Goal: Task Accomplishment & Management: Use online tool/utility

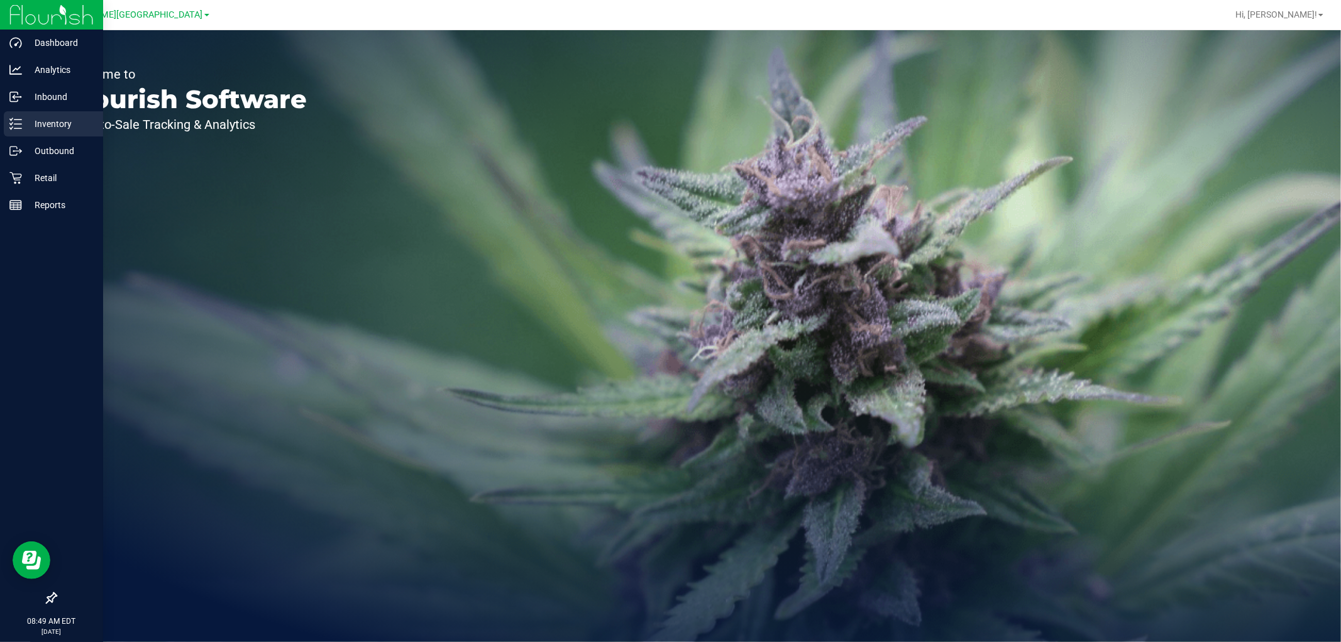
click at [46, 118] on p "Inventory" at bounding box center [59, 123] width 75 height 15
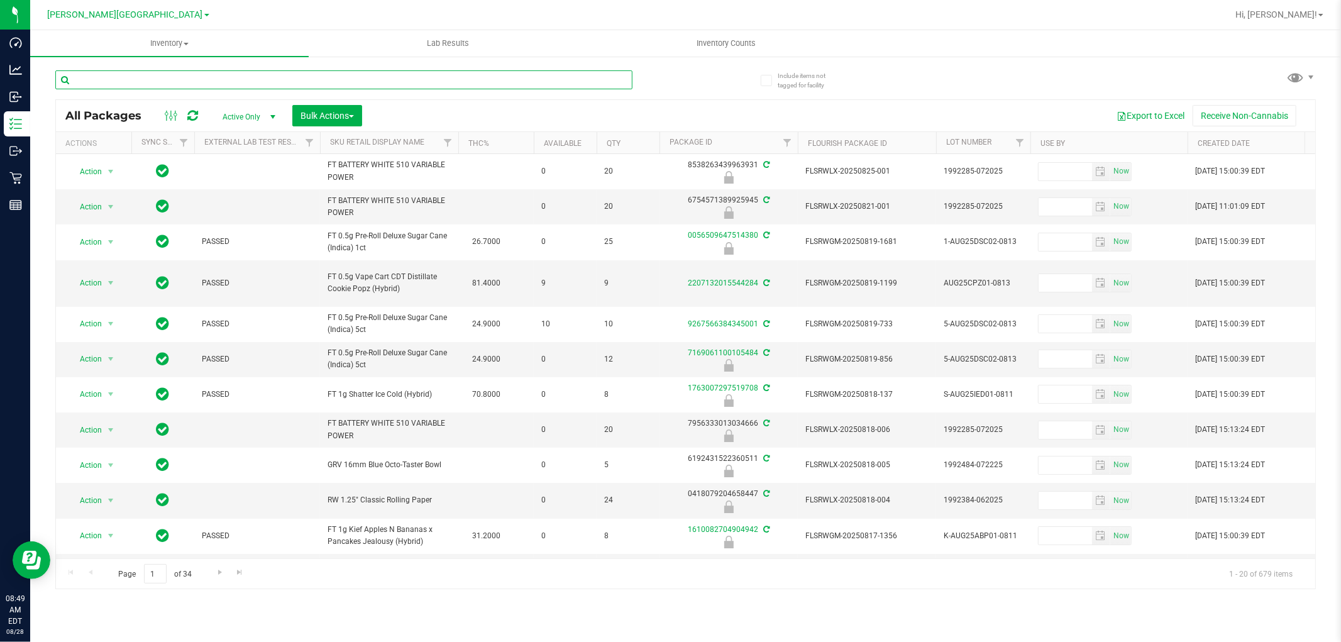
click at [92, 83] on input "text" at bounding box center [343, 79] width 577 height 19
type input "2434863230860305"
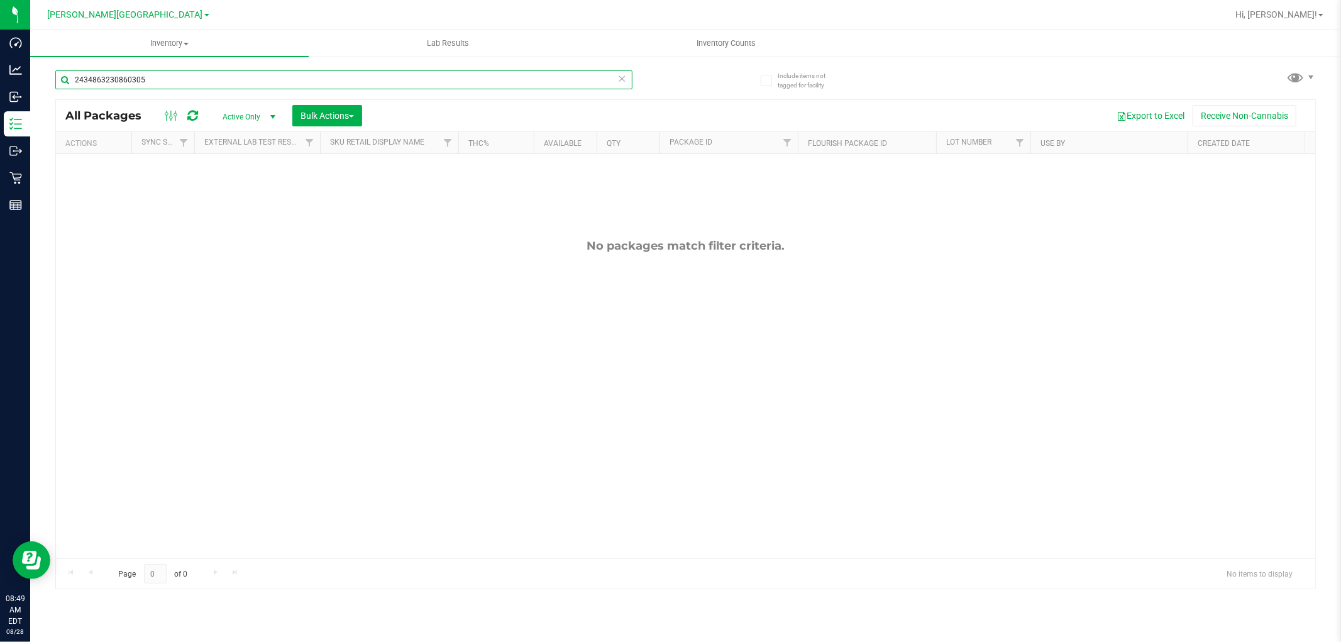
drag, startPoint x: 153, startPoint y: 75, endPoint x: 72, endPoint y: 82, distance: 81.4
click at [72, 82] on input "2434863230860305" at bounding box center [343, 79] width 577 height 19
type input "2434863230860305"
click at [101, 15] on span "[PERSON_NAME][GEOGRAPHIC_DATA]" at bounding box center [125, 14] width 155 height 11
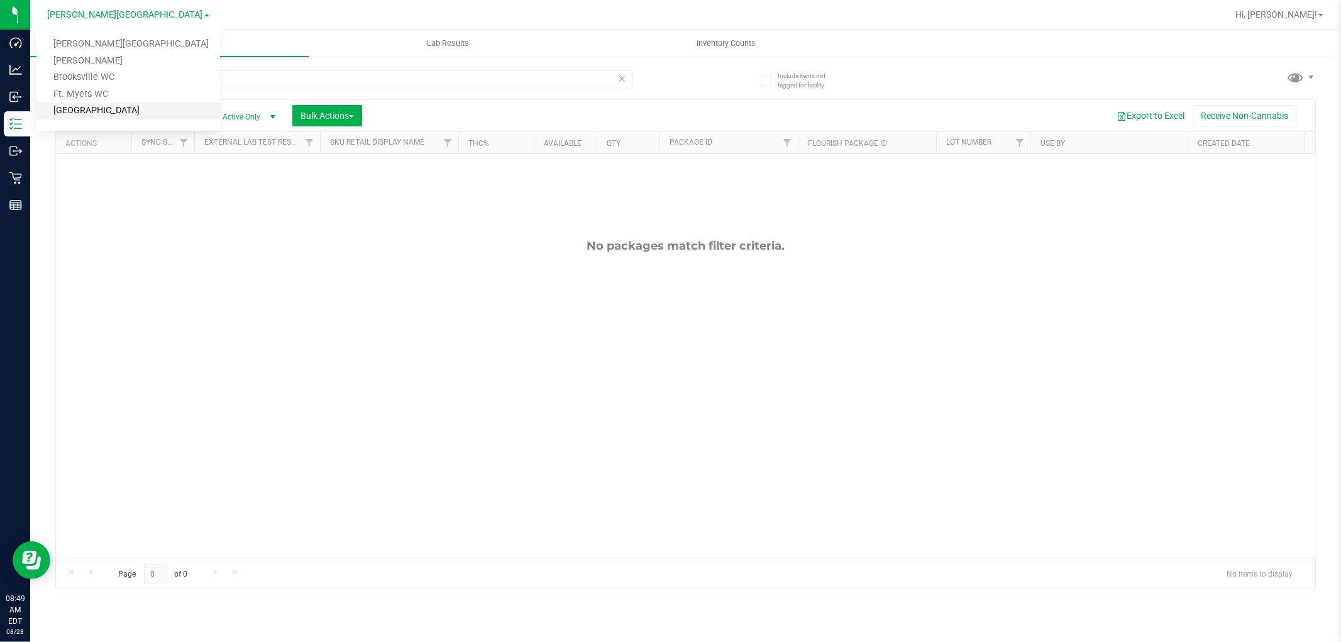
click at [116, 109] on link "[GEOGRAPHIC_DATA]" at bounding box center [128, 111] width 184 height 17
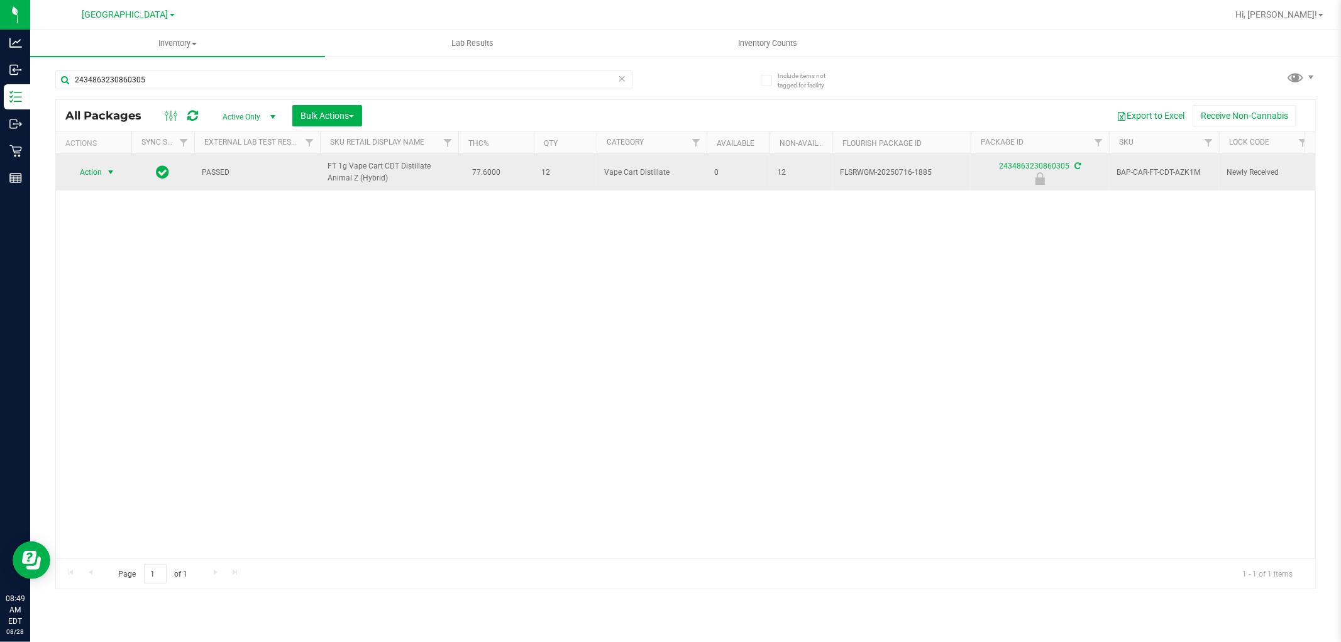
click at [104, 164] on span "select" at bounding box center [111, 172] width 16 height 18
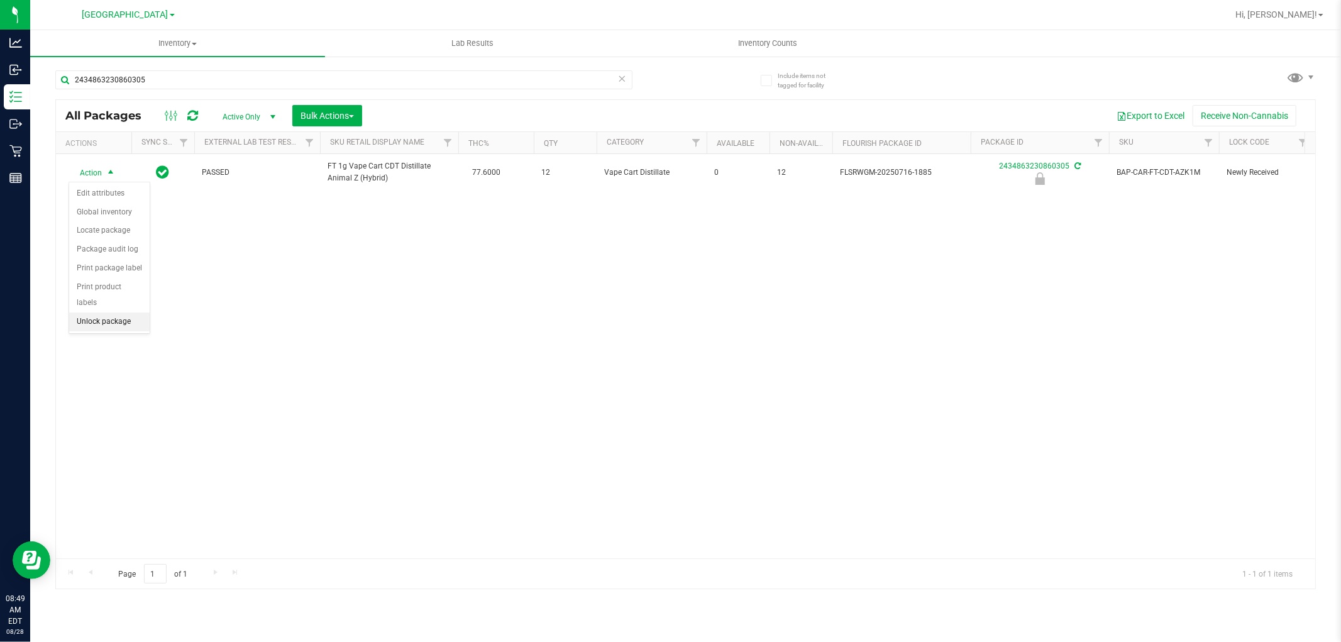
click at [121, 318] on li "Unlock package" at bounding box center [109, 322] width 80 height 19
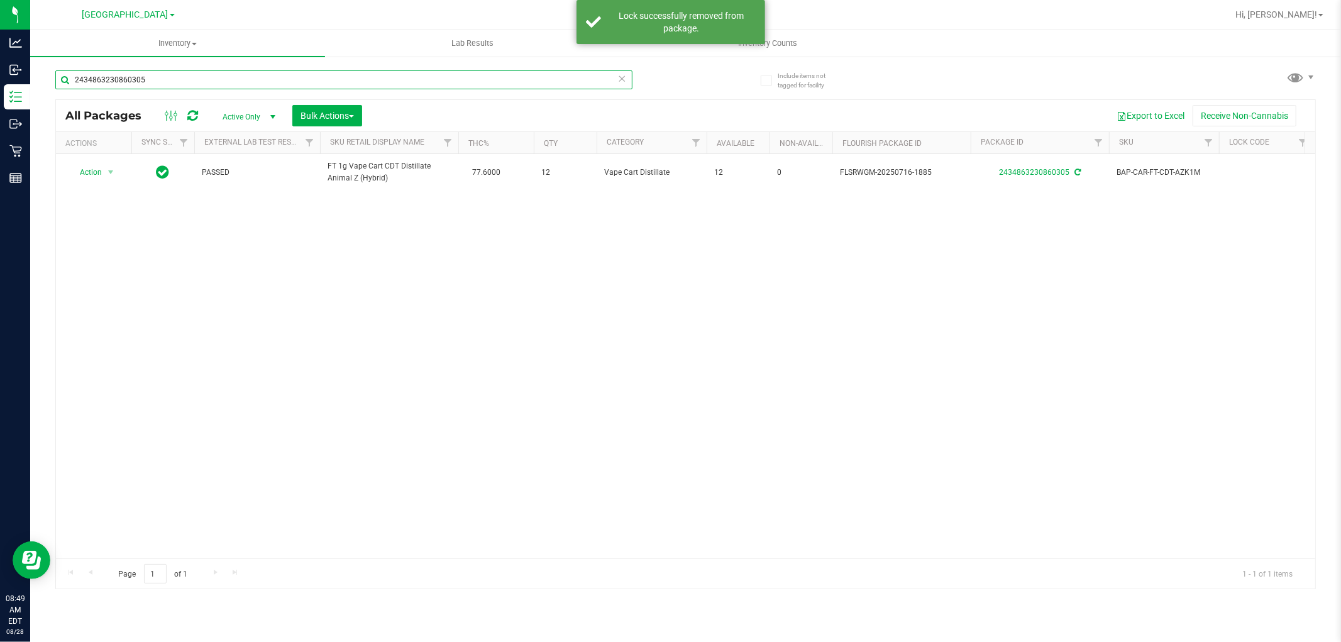
click at [264, 84] on input "2434863230860305" at bounding box center [343, 79] width 577 height 19
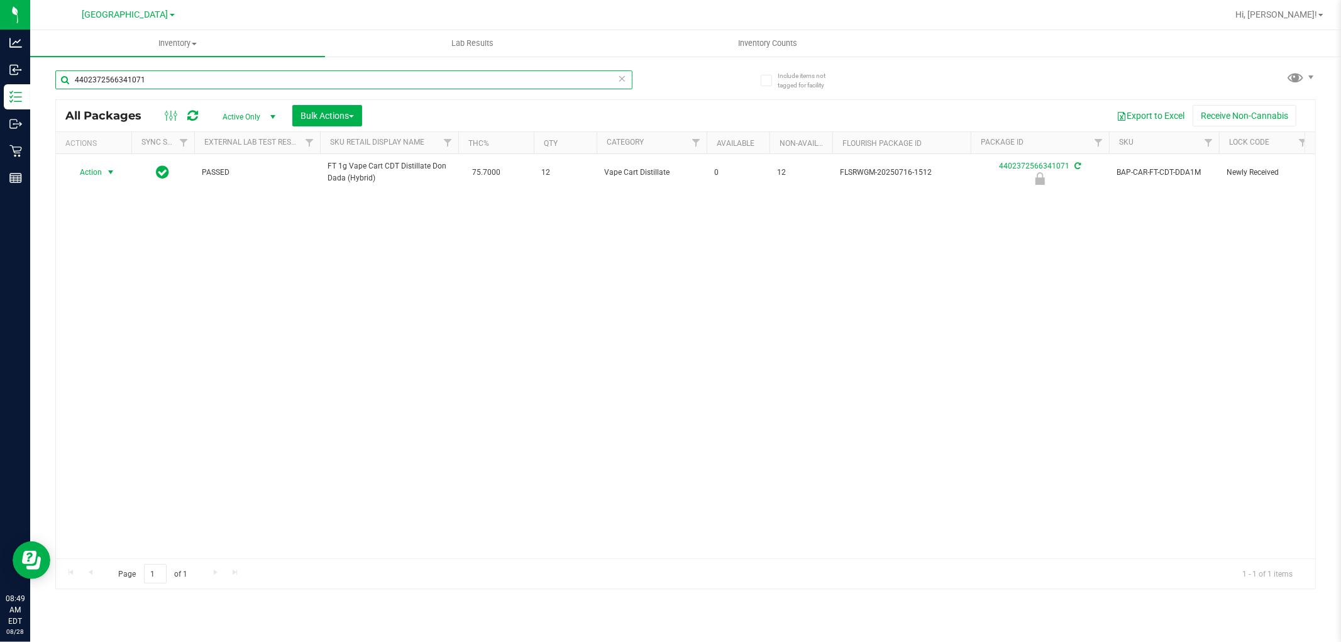
type input "4402372566341071"
click at [107, 177] on span "select" at bounding box center [111, 172] width 10 height 10
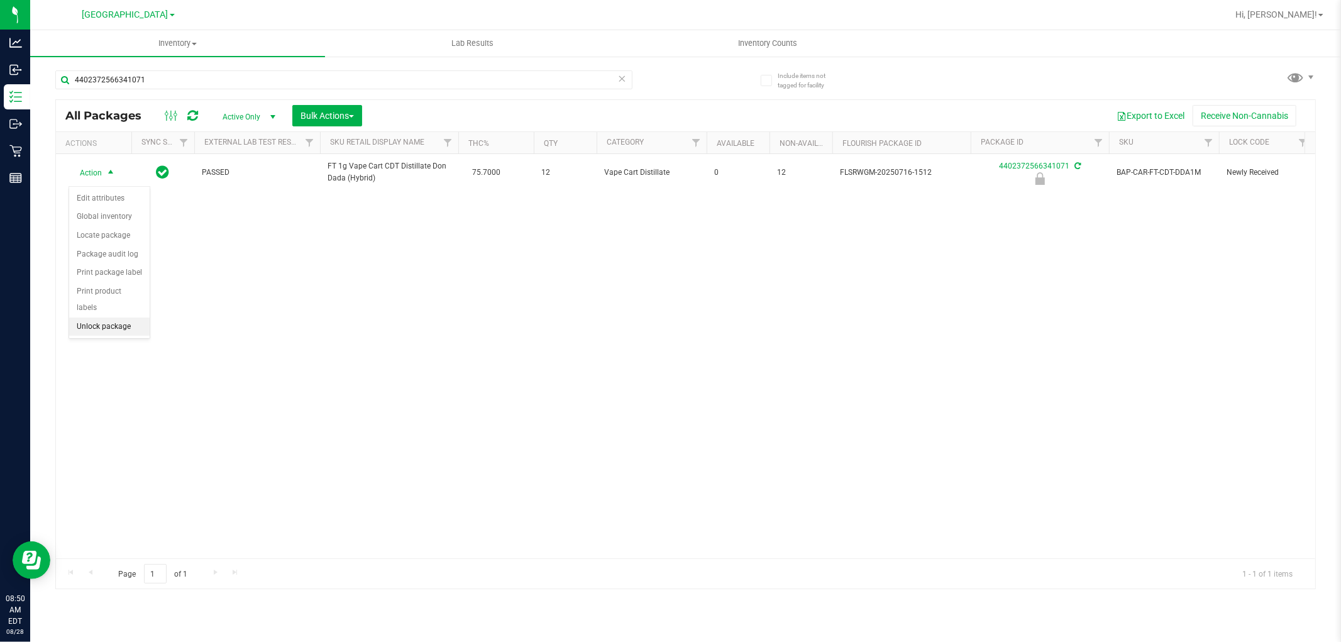
click at [125, 328] on li "Unlock package" at bounding box center [109, 327] width 80 height 19
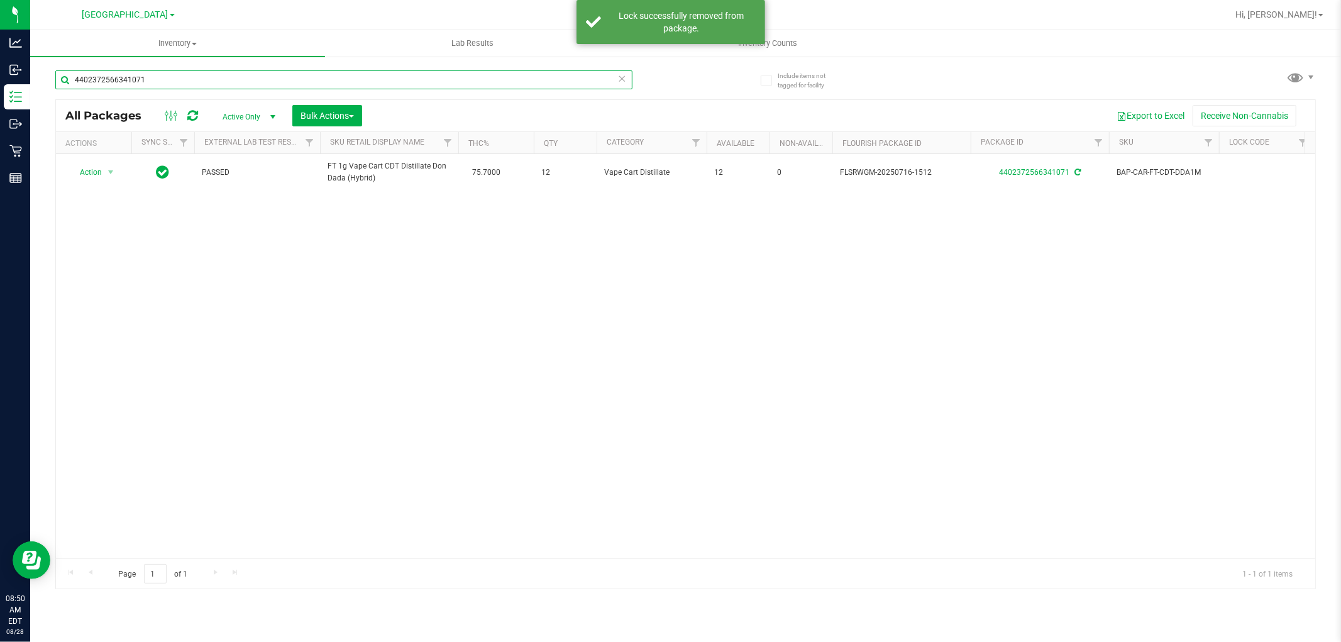
click at [177, 77] on input "4402372566341071" at bounding box center [343, 79] width 577 height 19
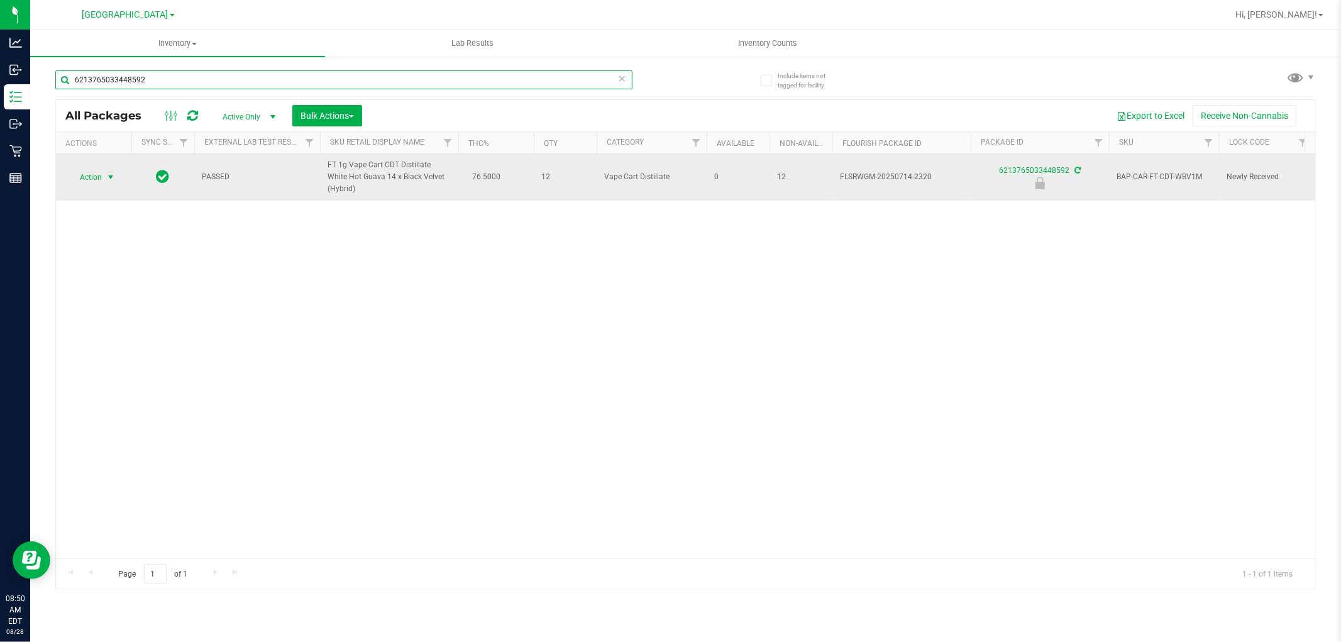
type input "6213765033448592"
click at [101, 172] on span "Action" at bounding box center [86, 178] width 34 height 18
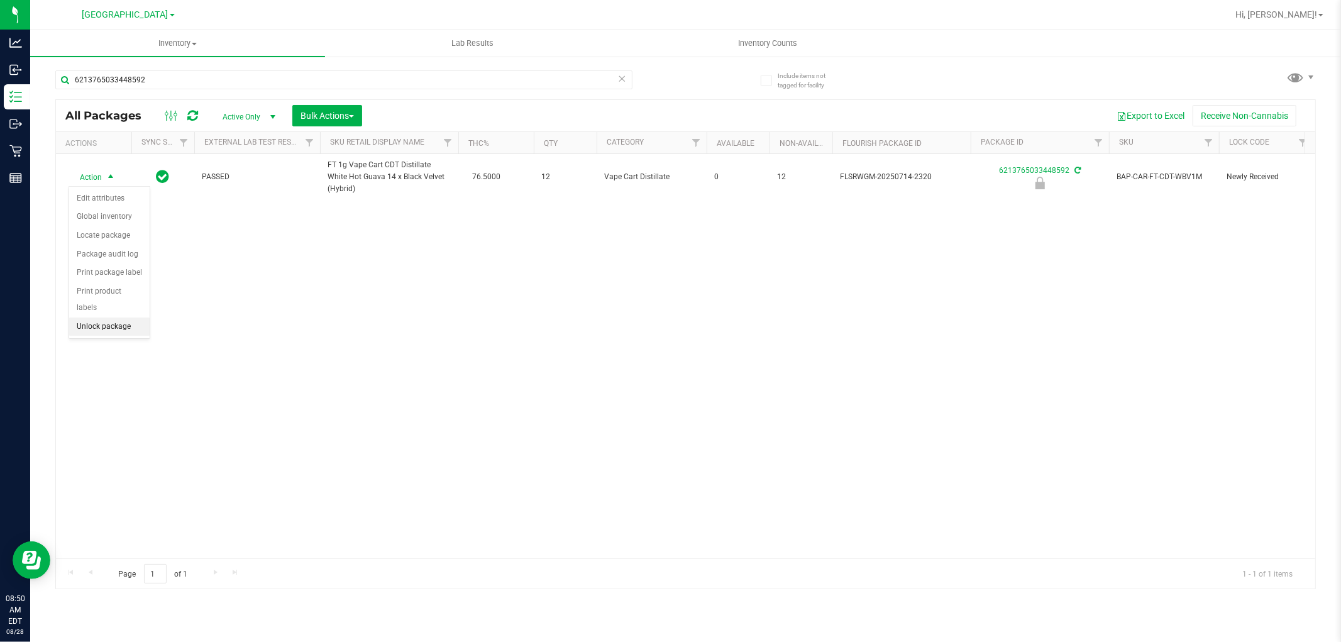
click at [123, 327] on li "Unlock package" at bounding box center [109, 327] width 80 height 19
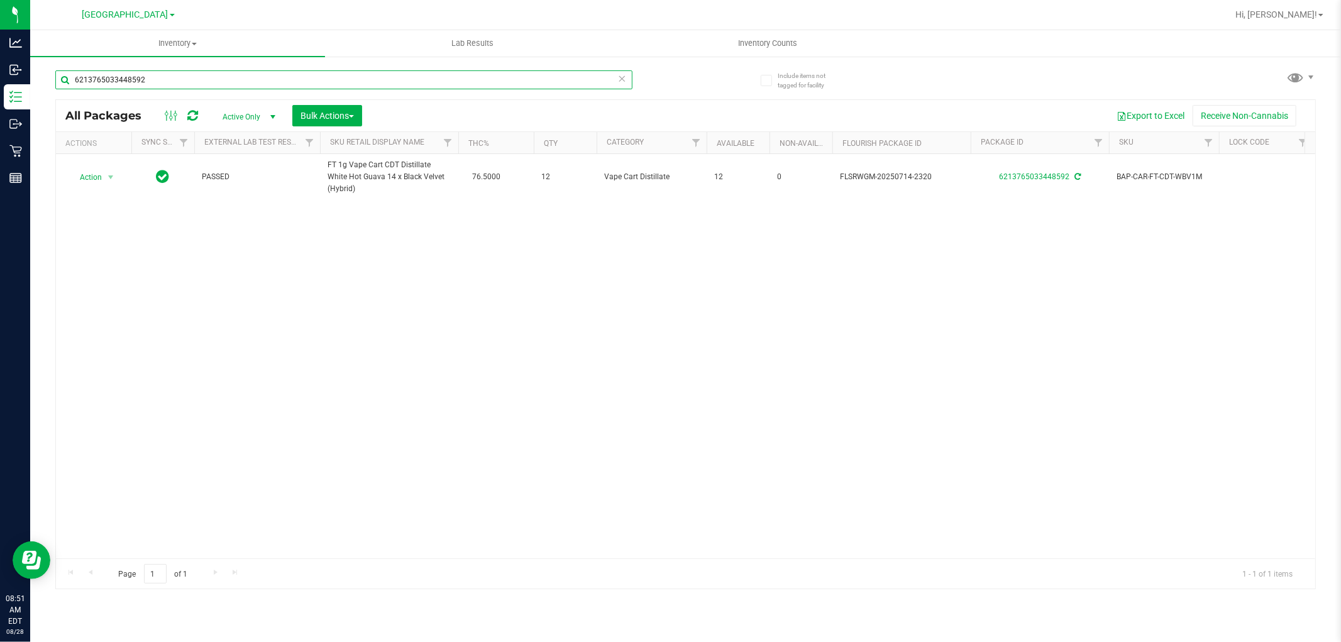
click at [263, 78] on input "6213765033448592" at bounding box center [343, 79] width 577 height 19
